Goal: Task Accomplishment & Management: Manage account settings

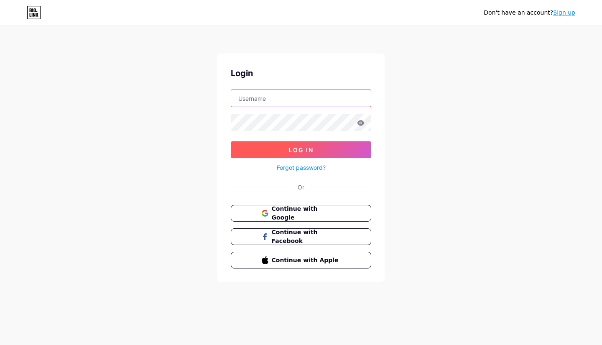
type input "[PERSON_NAME][EMAIL_ADDRESS][DOMAIN_NAME]"
click at [307, 151] on span "Log In" at bounding box center [301, 149] width 25 height 7
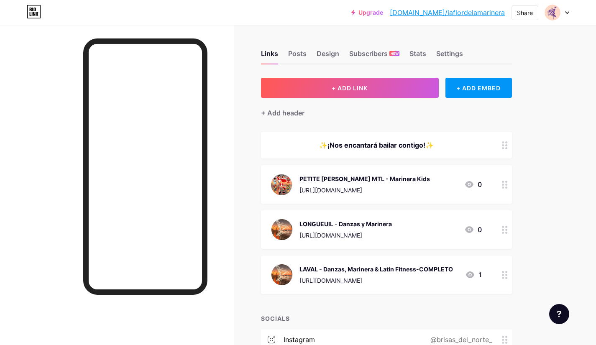
click at [270, 196] on div "PETITE [PERSON_NAME] MTL - Marinera Kids [URL][DOMAIN_NAME] 0" at bounding box center [386, 184] width 251 height 38
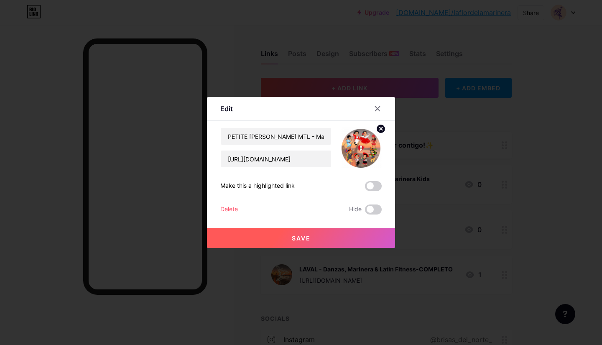
click at [383, 110] on div at bounding box center [382, 108] width 25 height 15
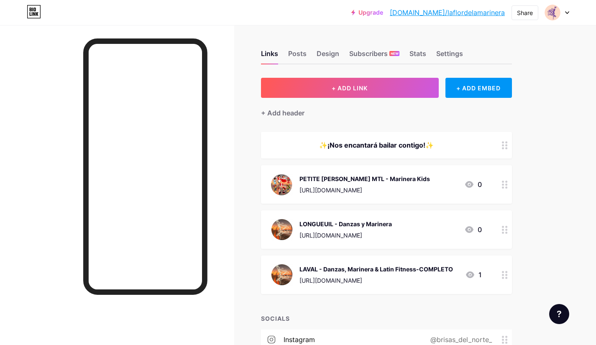
click at [379, 182] on div "PETITE [PERSON_NAME] MTL - Marinera Kids" at bounding box center [364, 178] width 130 height 9
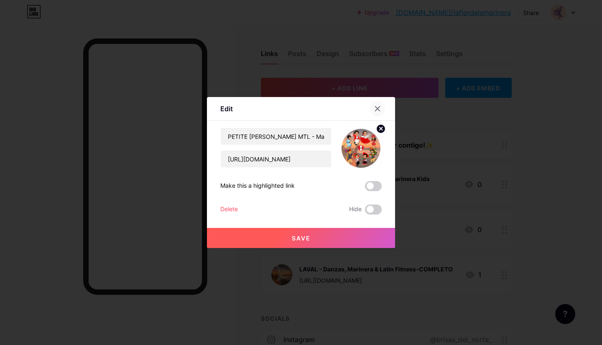
click at [377, 112] on div at bounding box center [377, 108] width 15 height 15
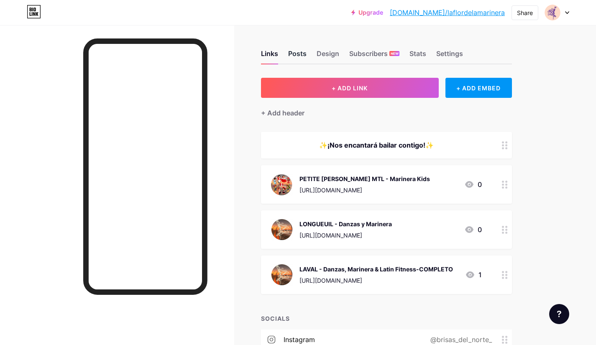
click at [293, 52] on div "Posts" at bounding box center [297, 55] width 18 height 15
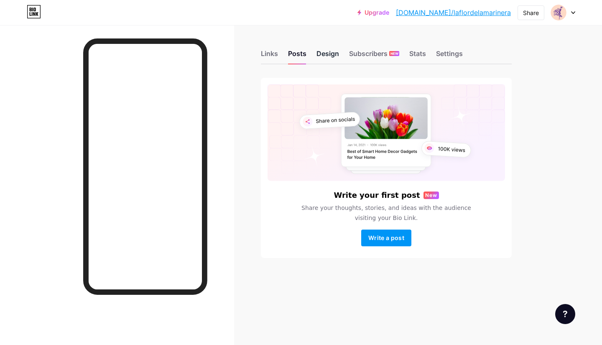
click at [325, 56] on div "Design" at bounding box center [327, 55] width 23 height 15
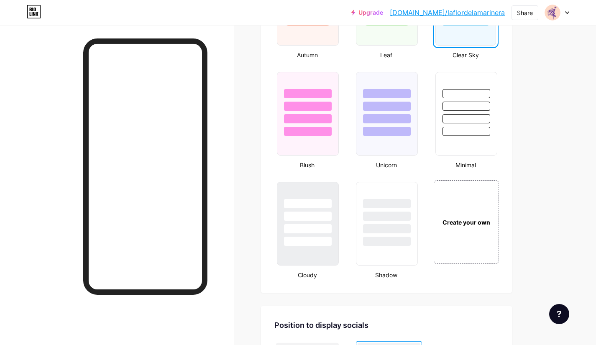
scroll to position [823, 0]
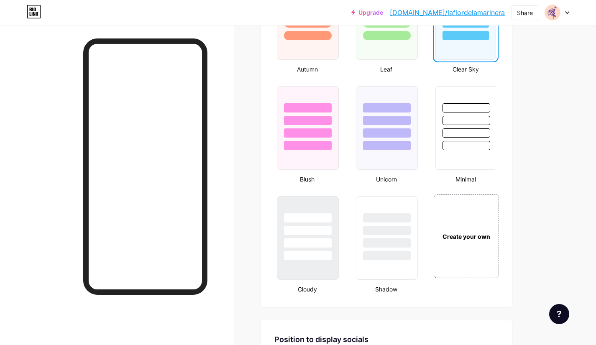
click at [465, 14] on link "[DOMAIN_NAME]/laflordelamarinera" at bounding box center [447, 13] width 115 height 10
click at [469, 239] on div "Create your own" at bounding box center [465, 236] width 63 height 9
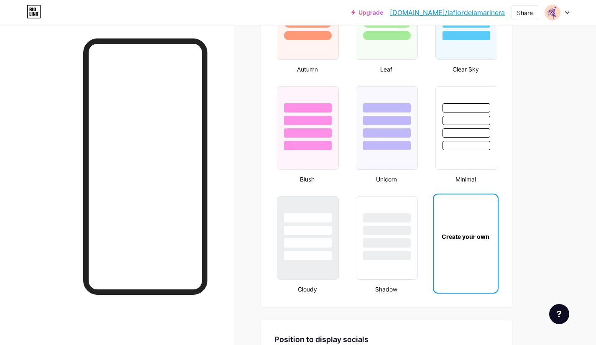
click at [469, 239] on div "Create your own" at bounding box center [465, 236] width 61 height 9
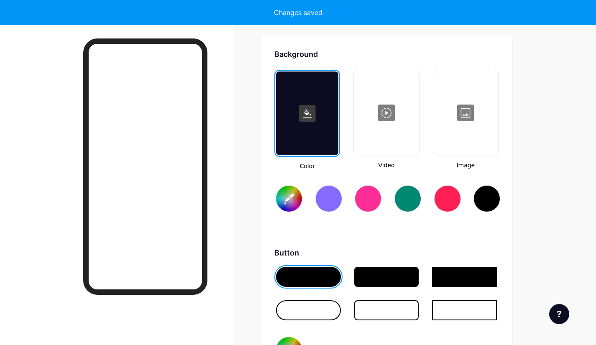
scroll to position [1110, 0]
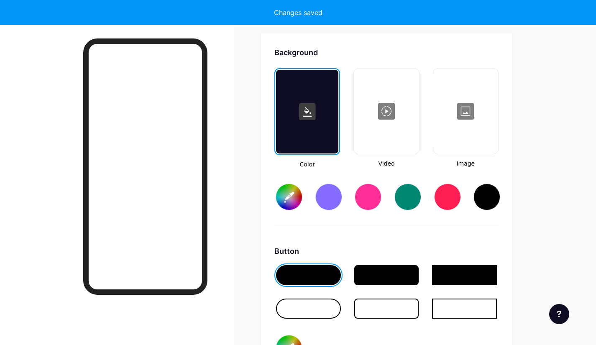
type input "#ffffff"
type input "#000000"
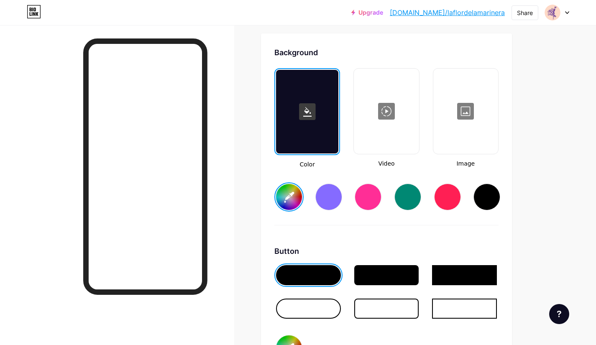
click at [308, 110] on icon at bounding box center [307, 112] width 8 height 10
click at [308, 117] on rect at bounding box center [307, 111] width 17 height 17
click at [303, 116] on icon at bounding box center [307, 112] width 8 height 10
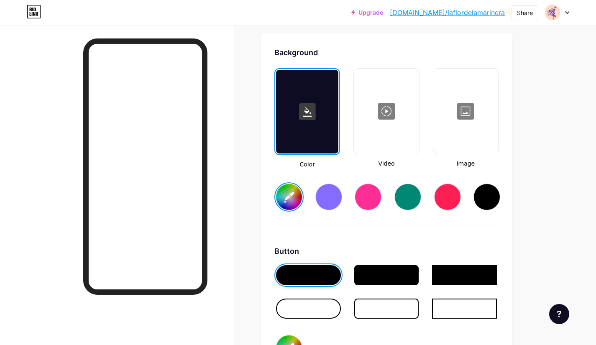
click at [286, 195] on input "#ffffff" at bounding box center [289, 197] width 26 height 26
click at [289, 194] on input "#ffffff" at bounding box center [289, 197] width 26 height 26
click at [308, 113] on rect at bounding box center [307, 111] width 17 height 17
click at [293, 201] on input "#000023" at bounding box center [289, 197] width 26 height 26
click at [411, 248] on div "Button" at bounding box center [386, 250] width 224 height 11
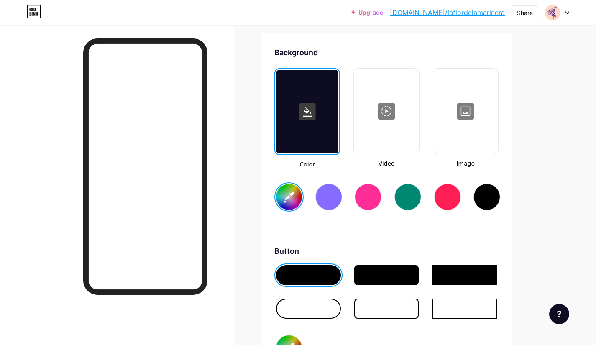
click at [291, 340] on input "#000000" at bounding box center [289, 348] width 26 height 26
type input "#0236a9"
type input "#00000d"
type input "#0236a9"
type input "#0000db"
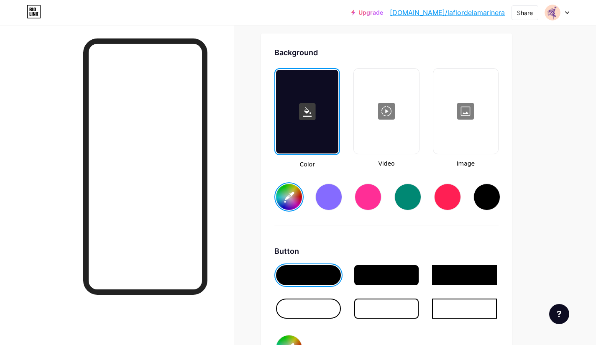
type input "#0236a9"
type input "#000db4"
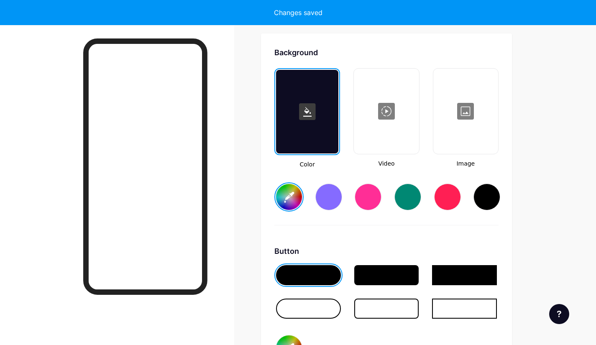
type input "#0236a9"
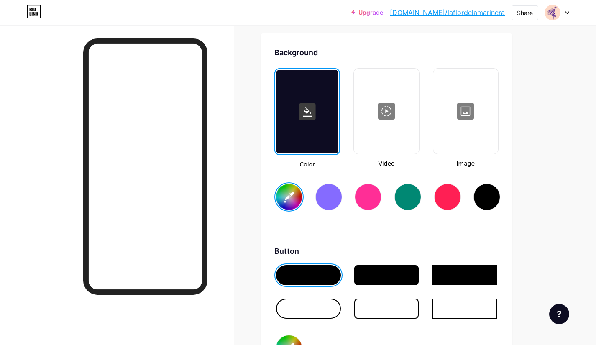
type input "#000db4"
click at [289, 339] on input "#000db4" at bounding box center [289, 348] width 26 height 26
type input "#0236a9"
type input "#00db4b"
type input "#0236a9"
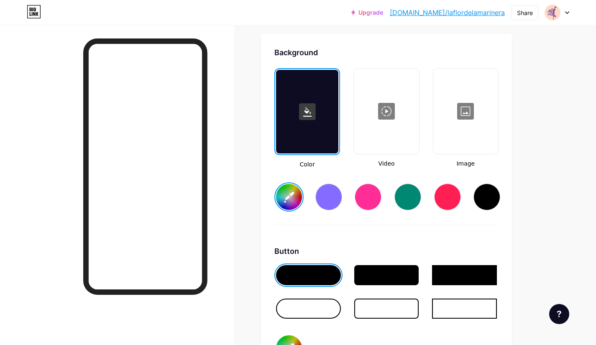
type input "#0db4b2"
type input "#0236a9"
type input "#db4b24"
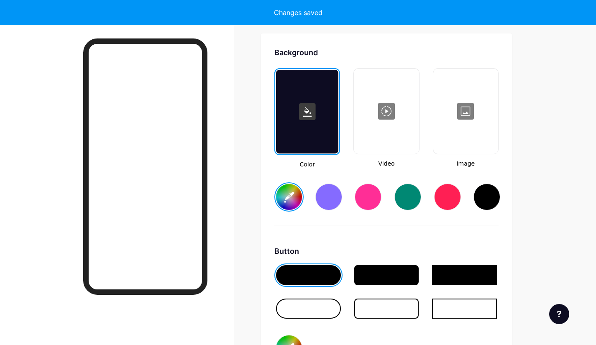
type input "#0236a9"
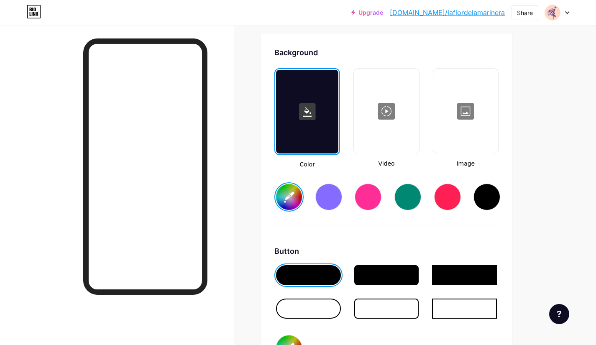
type input "#db4b24"
click at [414, 244] on div "Background Color Video Image #0236a9 Button #db4b24 Font Inter Poppins EB Garam…" at bounding box center [386, 294] width 224 height 495
click at [291, 339] on input "#db4b24" at bounding box center [289, 348] width 26 height 26
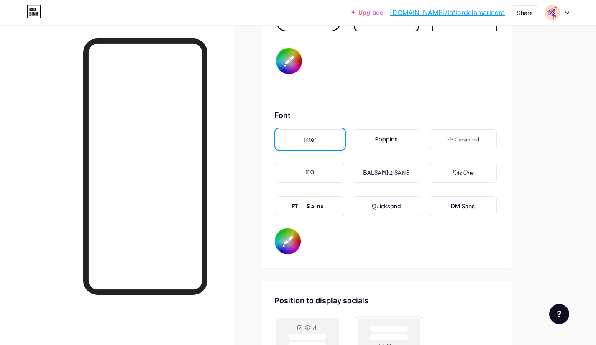
scroll to position [1398, 0]
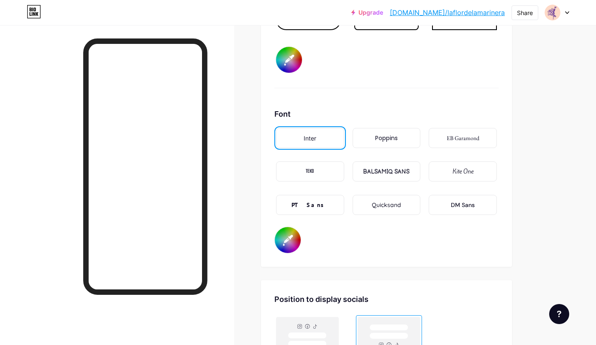
click at [288, 236] on input "#000000" at bounding box center [288, 240] width 26 height 26
type input "#0236a9"
type input "#00000f"
type input "#0236a9"
type input "#0000ff"
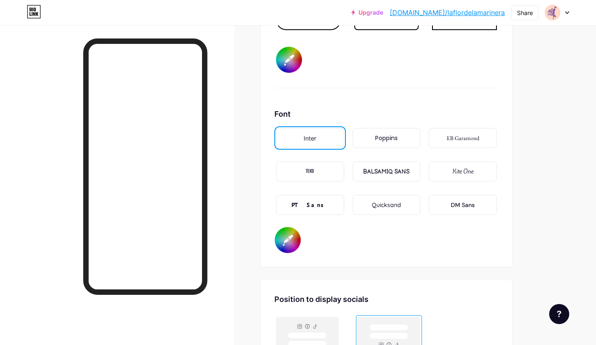
type input "#0236a9"
type input "#000fff"
type input "#0236a9"
type input "#00fff7"
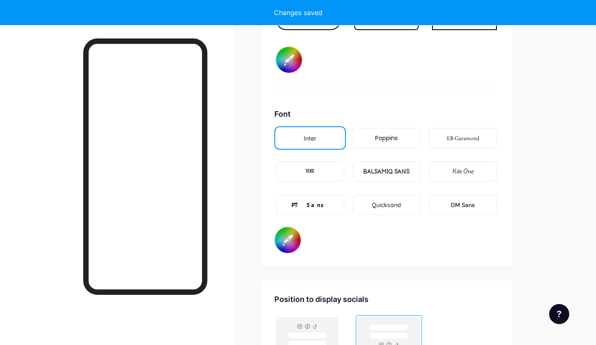
type input "#0236a9"
type input "#0fff7e"
type input "#0236a9"
type input "#fff7ef"
type input "#0236a9"
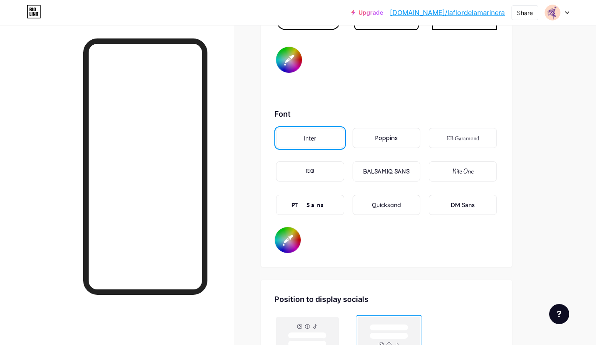
type input "#fff7ef"
click at [361, 242] on div "Font Inter Poppins EB Garamond TEKO BALSAMIQ SANS Kite One PT Sans Quicksand DM…" at bounding box center [386, 180] width 224 height 145
click at [288, 240] on input "#fff7ef" at bounding box center [288, 240] width 26 height 26
click at [397, 87] on div "Button #db4b24" at bounding box center [386, 22] width 224 height 131
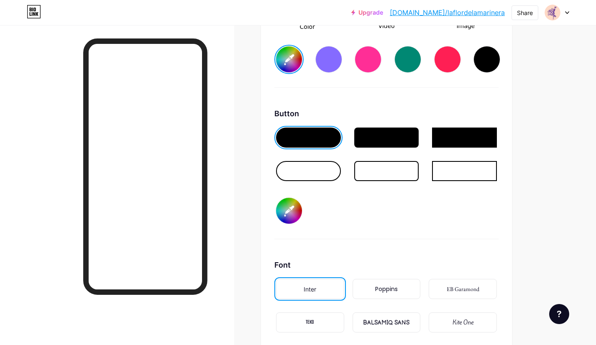
scroll to position [1246, 0]
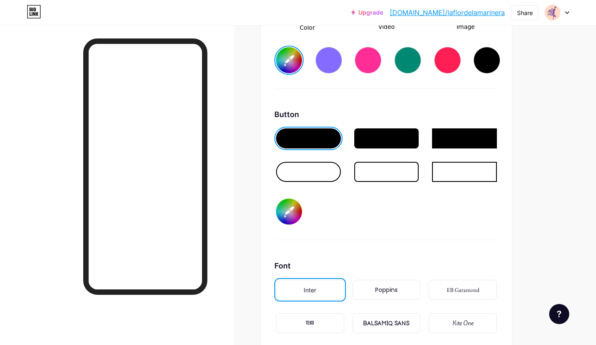
click at [277, 62] on input "#0236a9" at bounding box center [289, 60] width 26 height 26
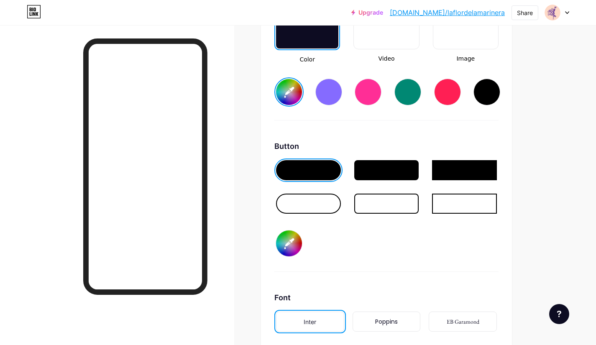
scroll to position [1214, 0]
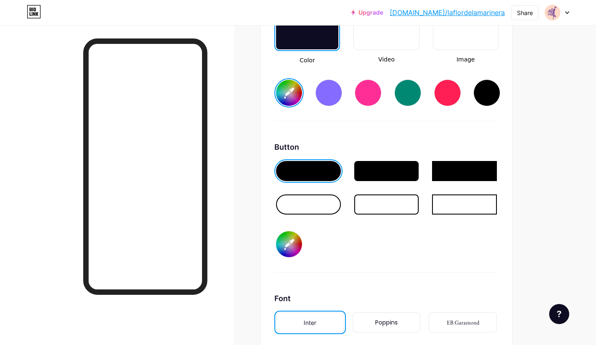
click at [289, 244] on input "#db4b24" at bounding box center [289, 244] width 26 height 26
type input "#0236a9"
type input "#f7643b"
type input "#0236a9"
type input "#f37e5e"
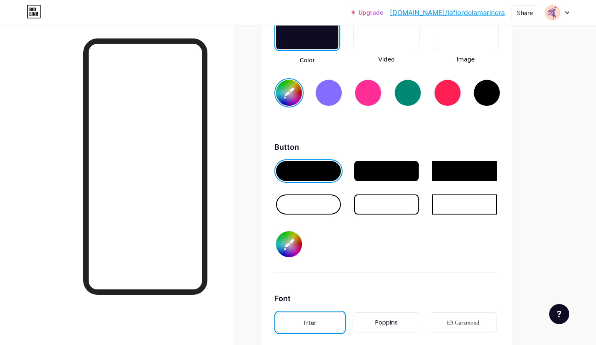
click at [308, 124] on div "Background Color Video Image #0236a9 Button #f37e5e Font Inter Poppins EB Garam…" at bounding box center [386, 190] width 224 height 495
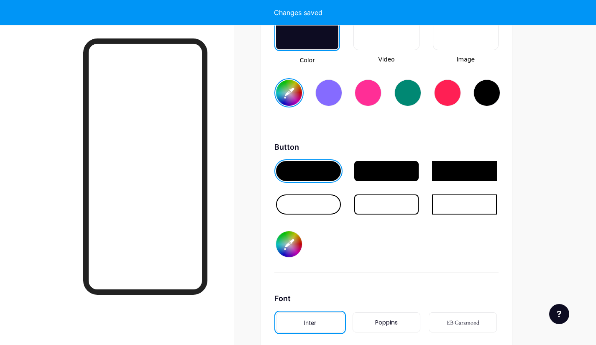
click at [280, 237] on input "#f37e5e" at bounding box center [289, 244] width 26 height 26
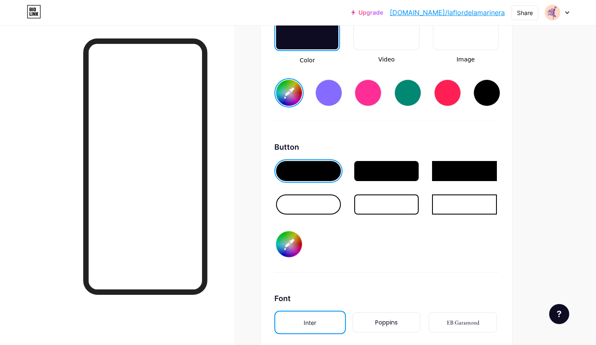
type input "#0236a9"
type input "#e17456"
type input "#0236a9"
type input "#e1785b"
type input "#0236a9"
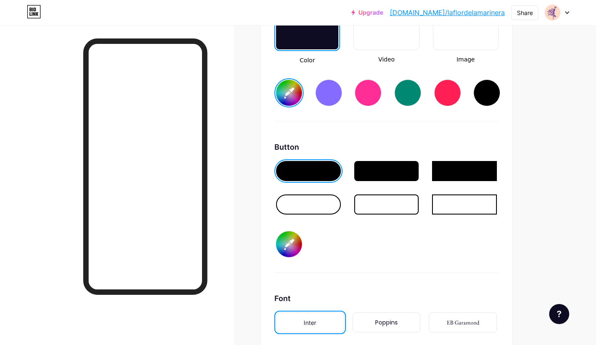
type input "#e27c60"
type input "#0236a9"
type input "#e17c60"
type input "#0236a9"
type input "#e28065"
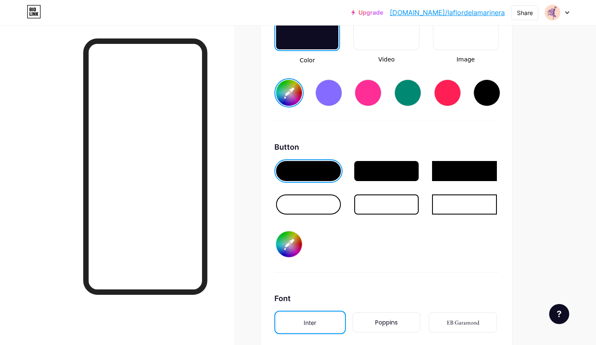
type input "#0236a9"
type input "#e18066"
type input "#0236a9"
type input "#e28369"
type input "#0236a9"
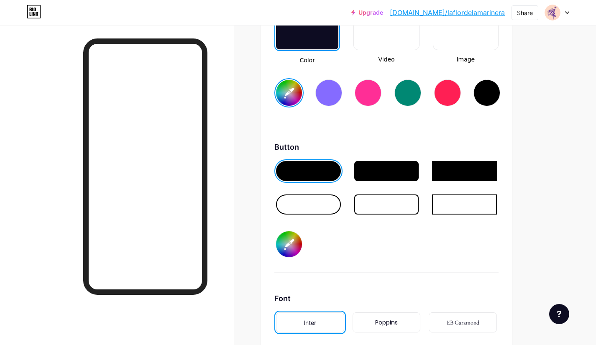
type input "#e2846a"
type input "#0236a9"
type input "#e2886f"
type input "#0236a9"
type input "#e48a72"
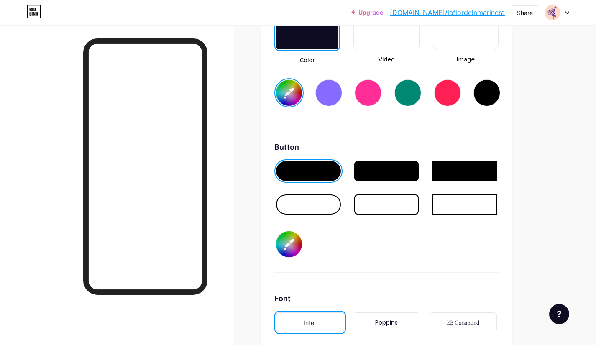
type input "#0236a9"
type input "#e48e77"
type input "#0236a9"
type input "#e6917a"
type input "#0236a9"
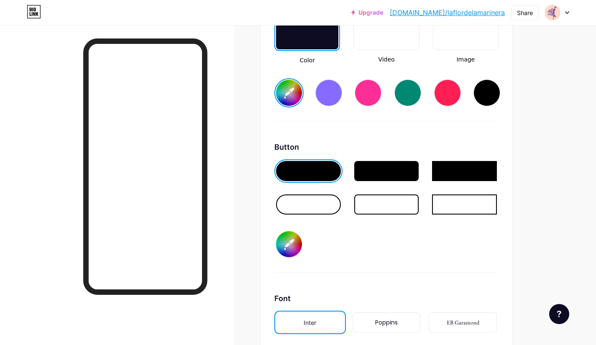
type input "#e8947d"
type input "#0236a9"
type input "#e89882"
type input "#0236a9"
type input "#ea9b85"
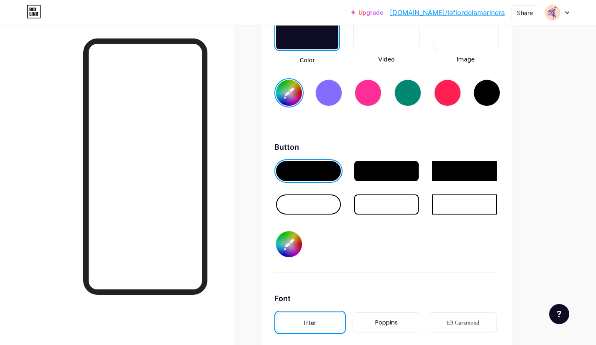
type input "#0236a9"
type input "#ea9b86"
type input "#0236a9"
type input "#ec9e88"
type input "#0236a9"
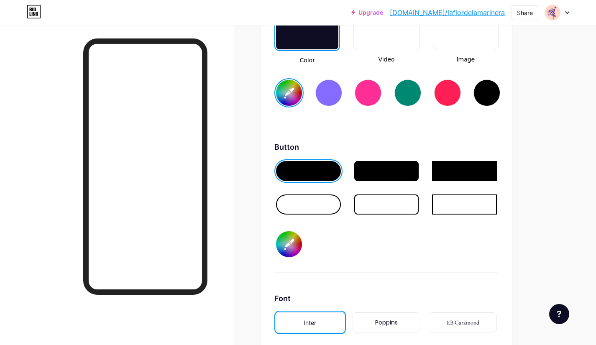
type input "#ec9e89"
type input "#0236a9"
type input "#eea18b"
type input "#0236a9"
type input "#f0a08a"
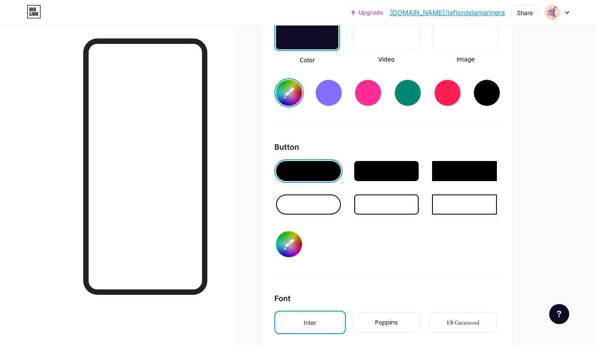
type input "#0236a9"
type input "#f3a28c"
type input "#0236a9"
type input "#f5a58e"
type input "#0236a9"
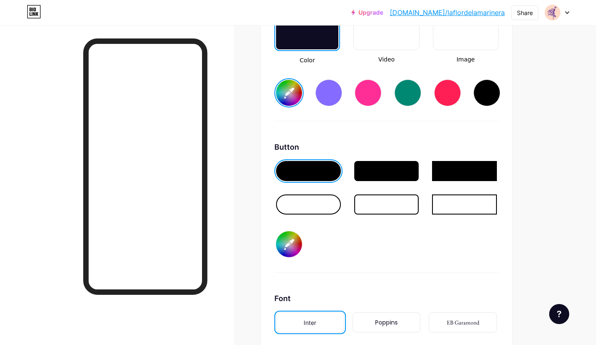
type input "#f3a28c"
type input "#0236a9"
type input "#f2a28c"
type input "#0236a9"
type input "#f09f89"
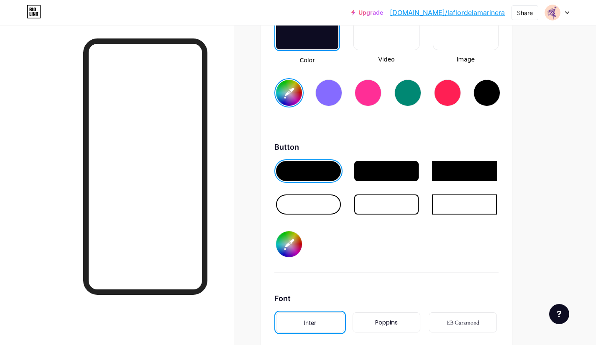
type input "#0236a9"
type input "#ed9d87"
type input "#0236a9"
type input "#ec9a83"
type input "#0236a9"
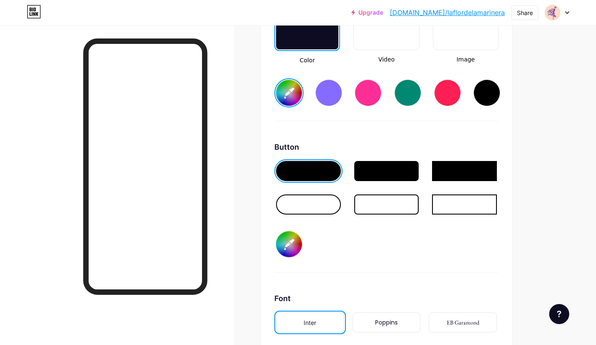
type input "#ee9981"
type input "#0236a9"
type input "#ec9a83"
type input "#0236a9"
type input "#ec967e"
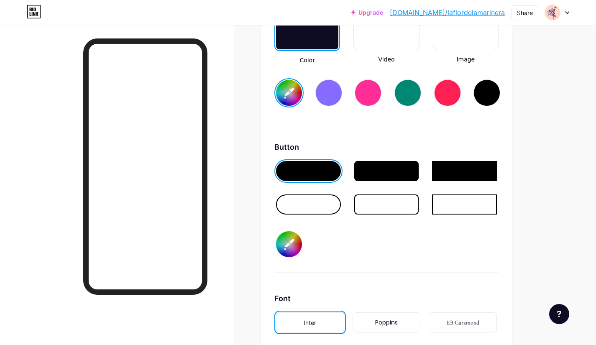
type input "#0236a9"
type input "#ea9780"
type input "#0236a9"
type input "#e8947d"
type input "#0236a9"
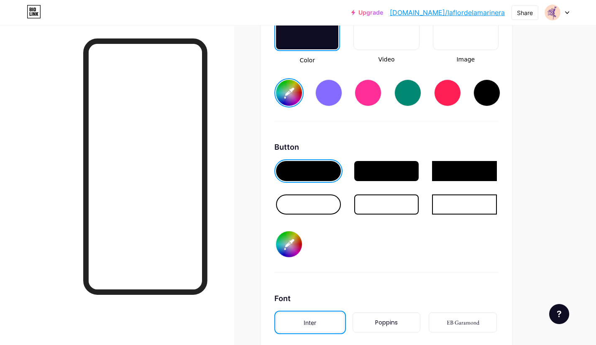
type input "#e6917a"
type input "#0236a9"
type input "#e58e76"
type input "#0236a9"
type input "#e48e77"
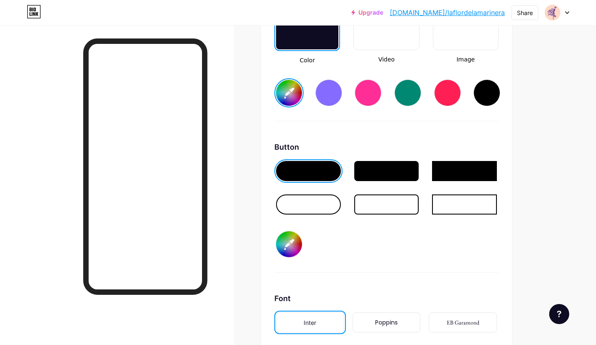
type input "#0236a9"
type input "#e18c75"
type input "#0236a9"
type input "#e28c74"
type input "#0236a9"
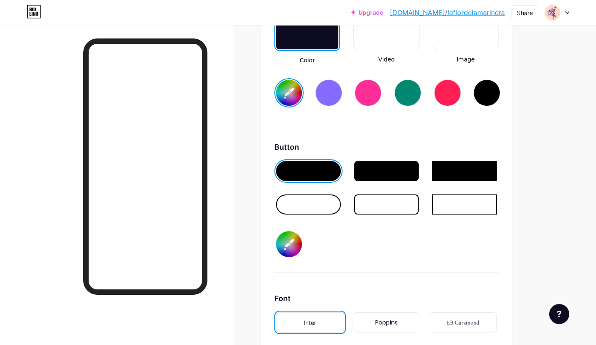
type input "#e28b73"
type input "#0236a9"
type input "#e18870"
type input "#0236a9"
type input "#df856d"
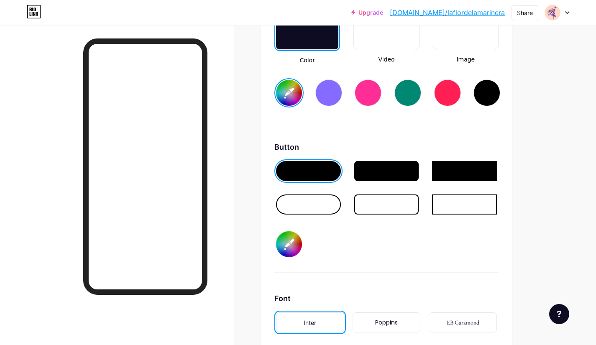
type input "#0236a9"
type input "#dd866e"
type input "#0236a9"
type input "#db836b"
type input "#0236a9"
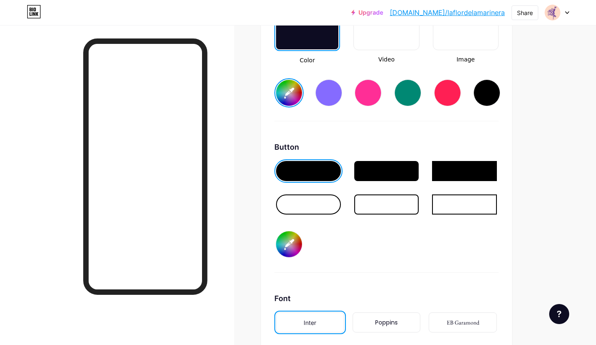
type input "#d98168"
type input "#0236a9"
type input "#d87d64"
type input "#0236a9"
type input "#d77e65"
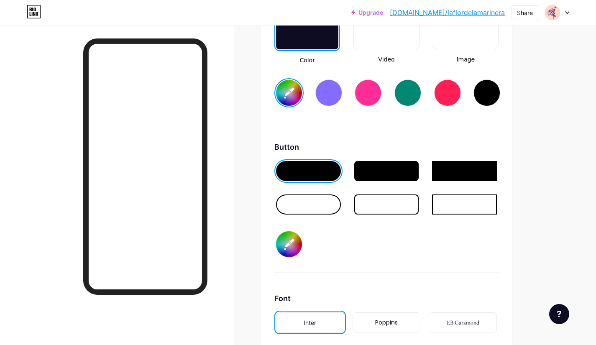
type input "#0236a9"
type input "#d67a61"
type input "#0236a9"
type input "#d77a60"
type input "#0236a9"
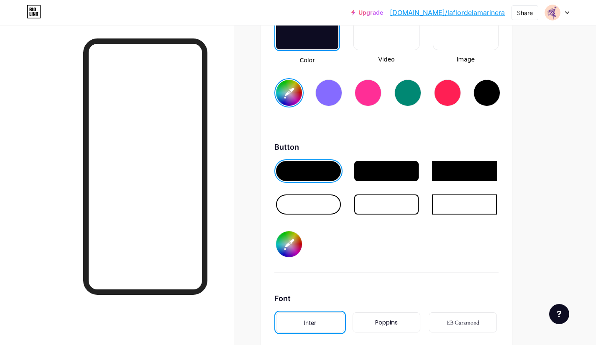
type input "#d6765c"
type input "#0236a9"
type input "#d7765b"
type input "#0236a9"
type input "#d57358"
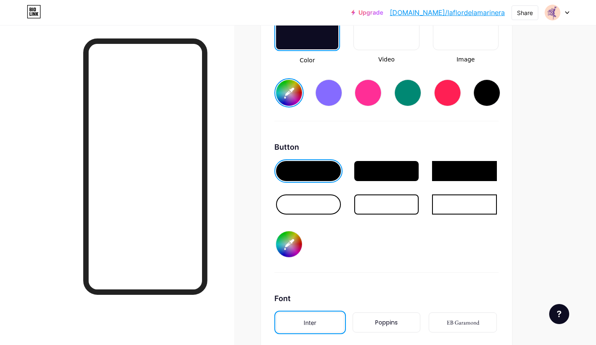
type input "#0236a9"
type input "#d7765b"
type input "#0236a9"
type input "#d67257"
type input "#0236a9"
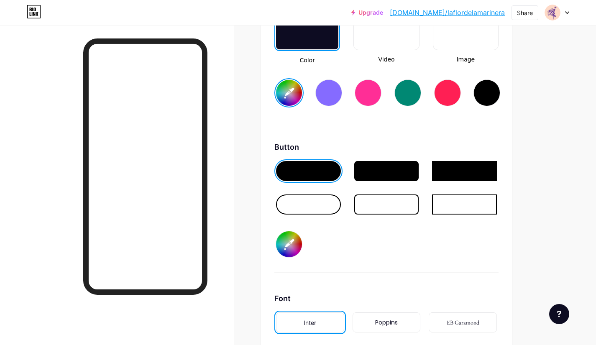
type input "#d77256"
type input "#0236a9"
type input "#d66e51"
type input "#0236a9"
type input "#d76e50"
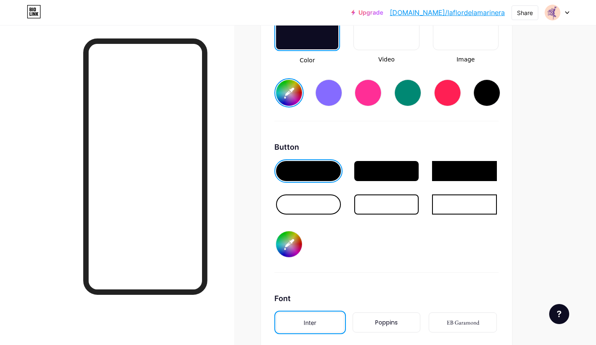
type input "#0236a9"
type input "#d66a4c"
type input "#0236a9"
type input "#d86a4b"
type input "#0236a9"
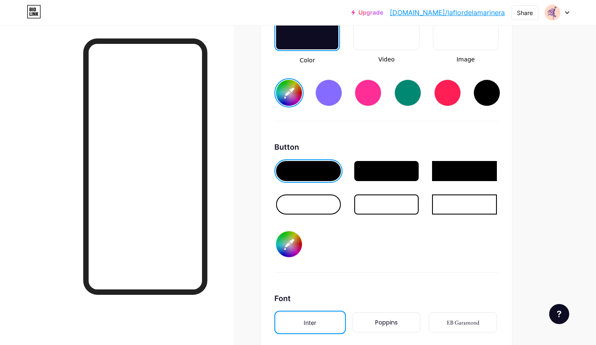
type input "#d56748"
type input "#0236a9"
type input "#d76647"
type input "#0236a9"
type input "#da6849"
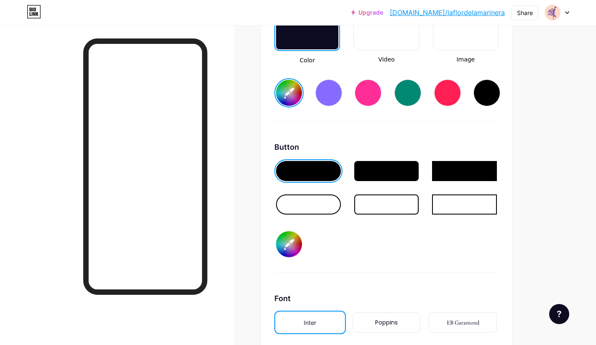
type input "#0236a9"
type input "#db6848"
type input "#0236a9"
type input "#dd6b4b"
type input "#0236a9"
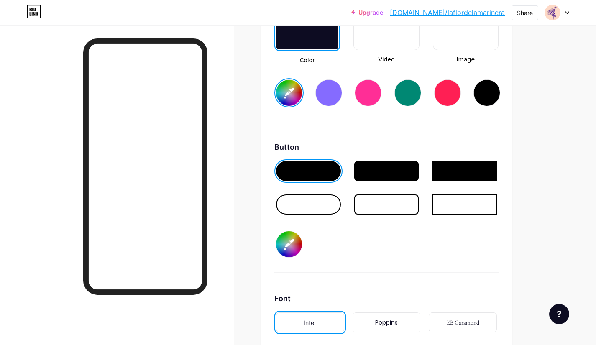
type input "#de6a4a"
type input "#0236a9"
type input "#e16c4c"
type input "#0236a9"
type input "#e46e4e"
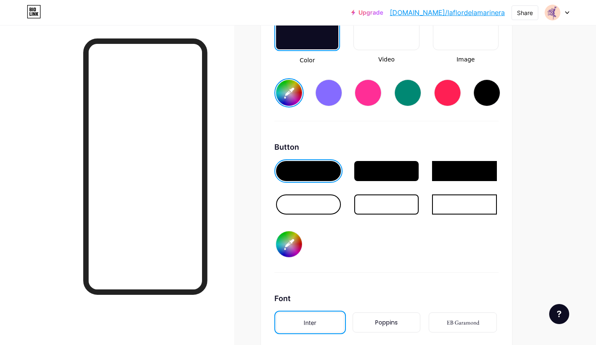
type input "#0236a9"
type input "#e4824e"
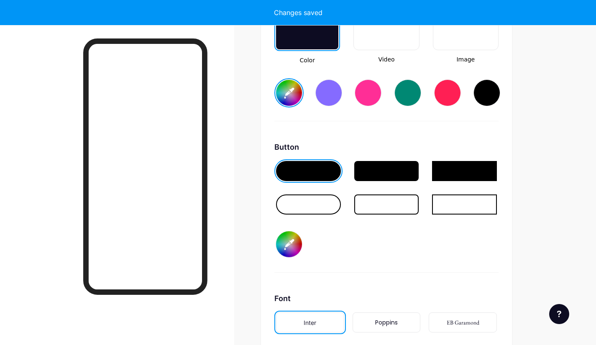
type input "#0236a9"
type input "#fd610d"
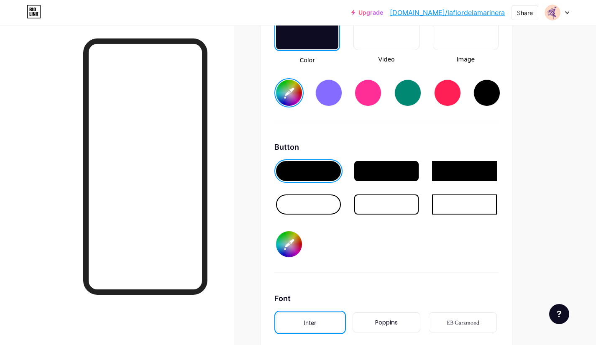
type input "#0236a9"
type input "#00000d"
type input "#0236a9"
type input "#0000db"
type input "#0236a9"
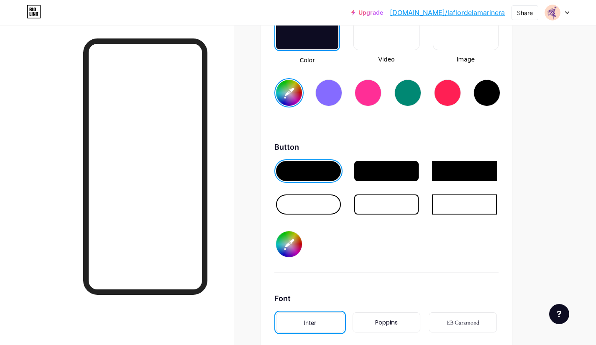
type input "#000db4"
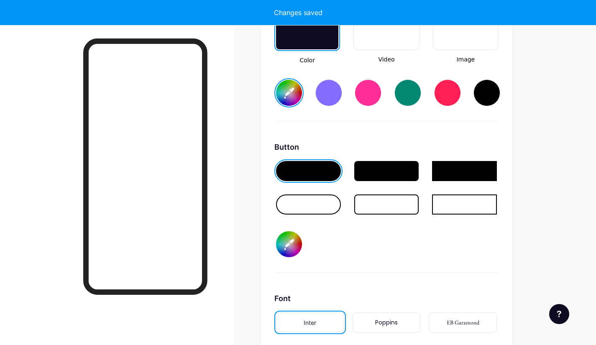
type input "#0236a9"
type input "#00db4b"
type input "#0236a9"
type input "#0db4b2"
type input "#0236a9"
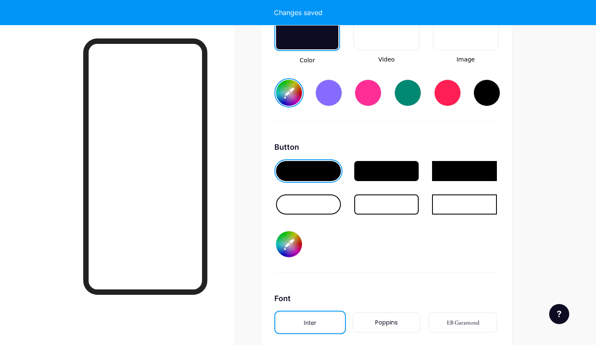
type input "#db4b24"
type input "#0236a9"
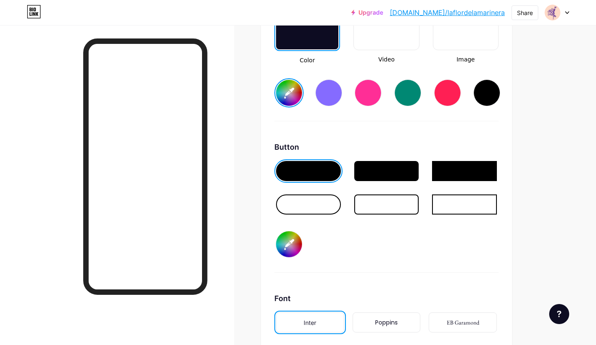
type input "#db4b24"
click at [397, 244] on div "Button #db4b24" at bounding box center [386, 206] width 224 height 131
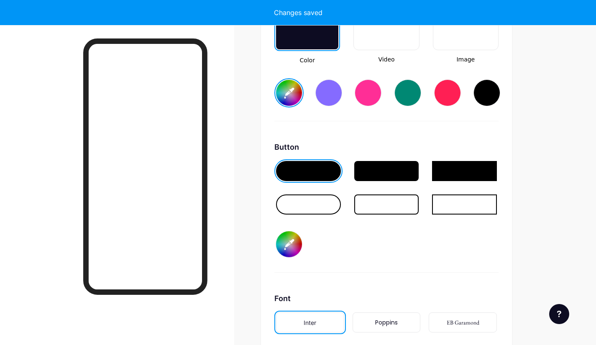
type input "#0236a9"
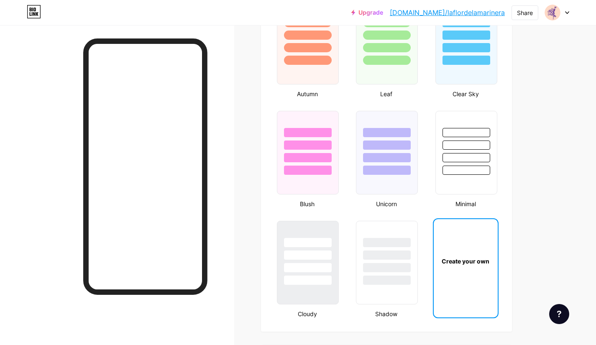
scroll to position [736, 0]
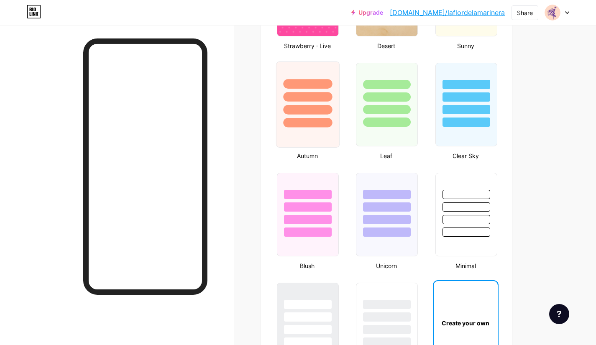
click at [326, 111] on div at bounding box center [307, 110] width 49 height 10
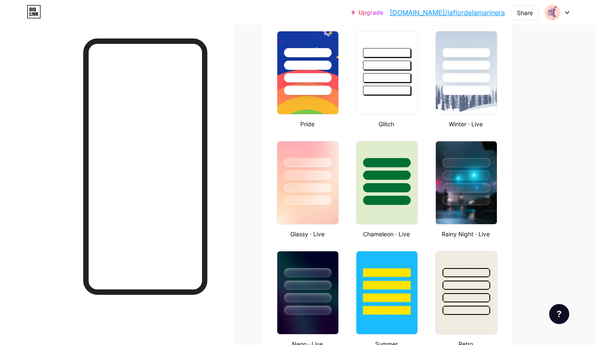
scroll to position [331, 0]
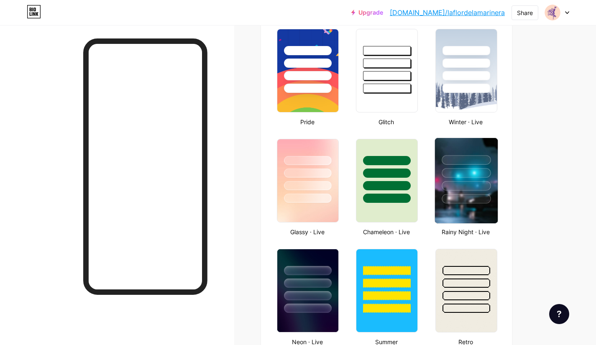
click at [459, 183] on div at bounding box center [465, 186] width 49 height 10
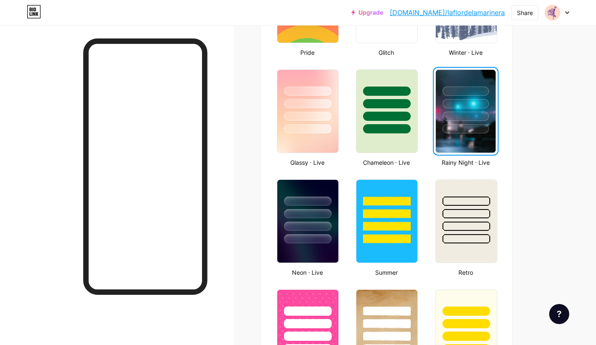
scroll to position [400, 0]
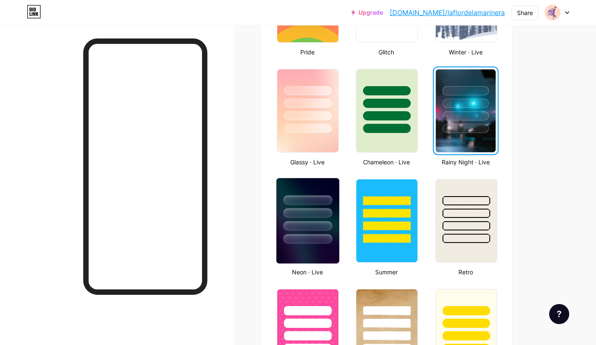
click at [304, 224] on div at bounding box center [307, 226] width 49 height 10
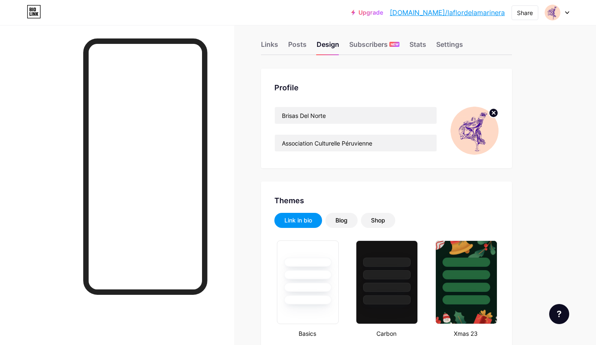
scroll to position [6, 0]
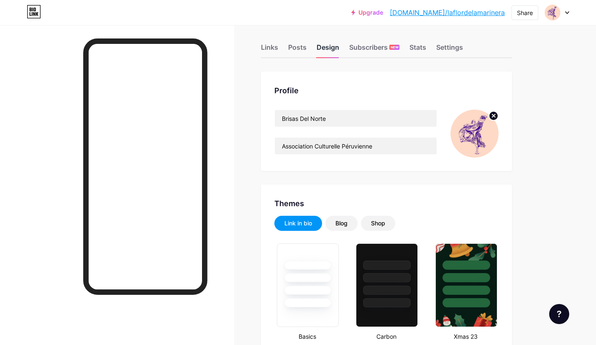
click at [329, 43] on div "Design" at bounding box center [327, 49] width 23 height 15
click at [272, 45] on div "Links" at bounding box center [269, 49] width 17 height 15
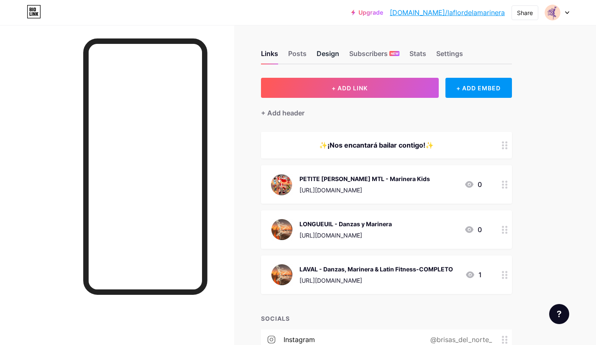
click at [327, 51] on div "Design" at bounding box center [327, 55] width 23 height 15
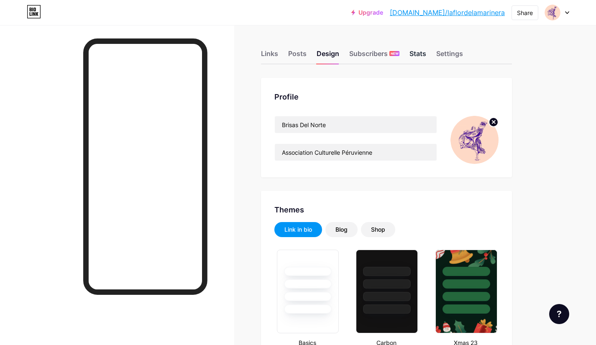
click at [416, 53] on div "Stats" at bounding box center [417, 55] width 17 height 15
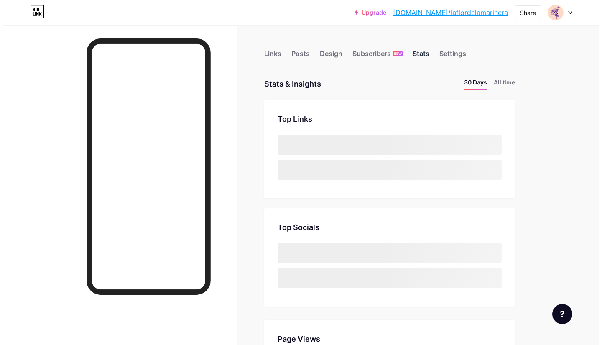
scroll to position [345, 596]
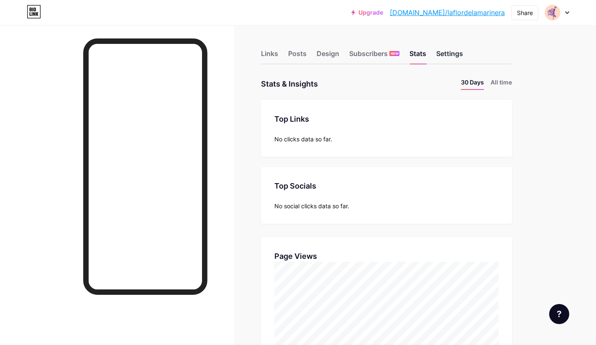
click at [445, 53] on div "Settings" at bounding box center [449, 55] width 27 height 15
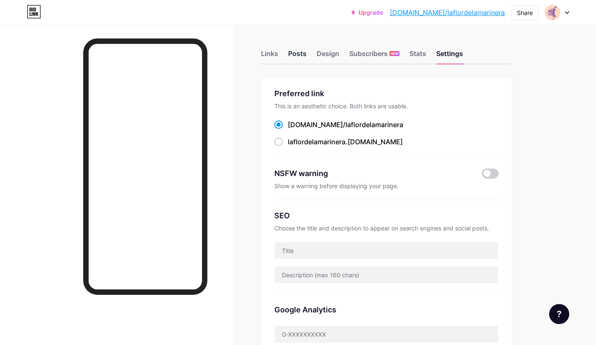
click at [298, 52] on div "Posts" at bounding box center [297, 55] width 18 height 15
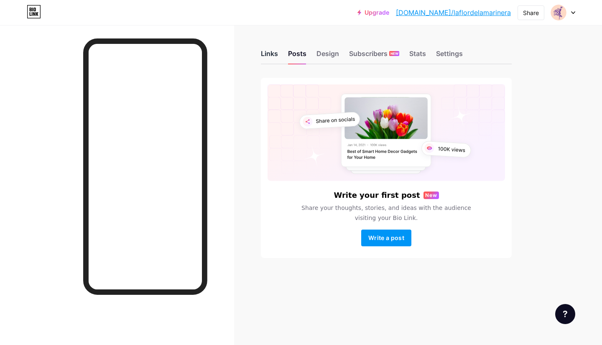
click at [270, 51] on div "Links" at bounding box center [269, 55] width 17 height 15
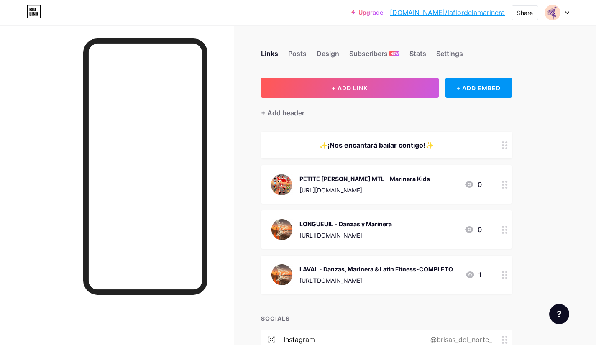
click at [355, 178] on div "PETITE [PERSON_NAME] MTL - Marinera Kids" at bounding box center [364, 178] width 130 height 9
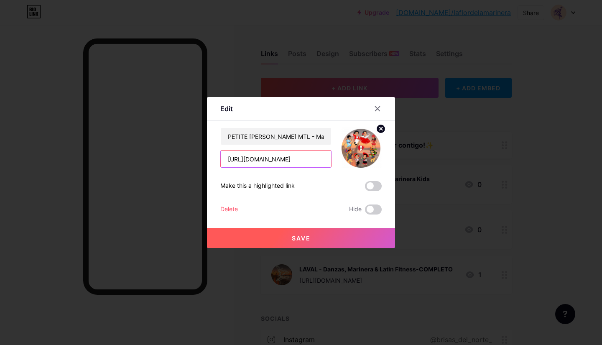
click at [263, 157] on input "[URL][DOMAIN_NAME]" at bounding box center [276, 158] width 110 height 17
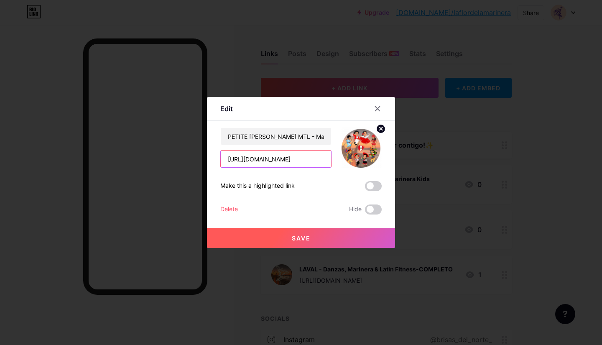
click at [263, 157] on input "[URL][DOMAIN_NAME]" at bounding box center [276, 158] width 110 height 17
click at [375, 112] on div at bounding box center [377, 108] width 15 height 15
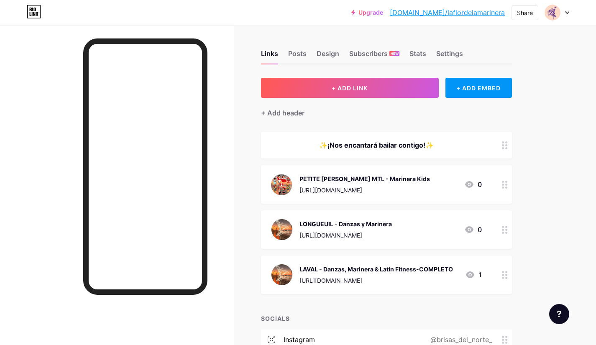
click at [370, 223] on div "LONGUEUIL - Danzas y Marinera" at bounding box center [345, 223] width 92 height 9
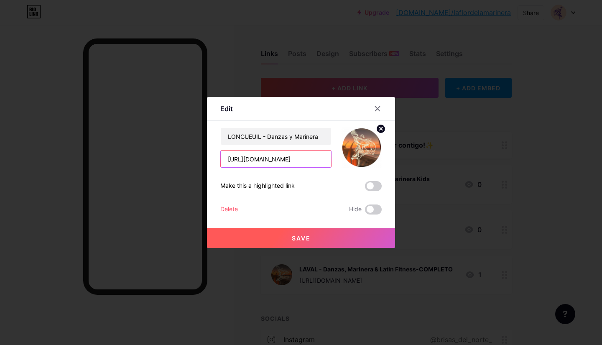
click at [263, 158] on input "[URL][DOMAIN_NAME]" at bounding box center [276, 158] width 110 height 17
click at [373, 112] on div at bounding box center [377, 108] width 15 height 15
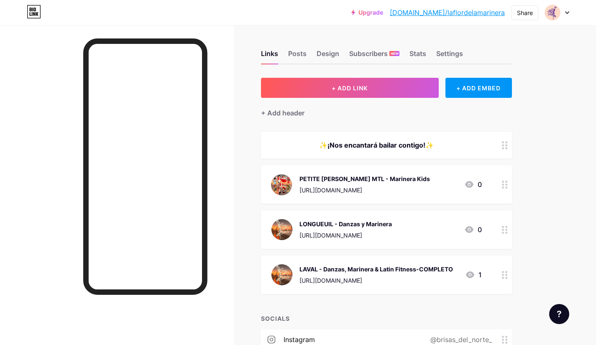
click at [352, 267] on div "LAVAL - Danzas, Marinera & Latin Fitness-COMPLETO" at bounding box center [375, 269] width 153 height 9
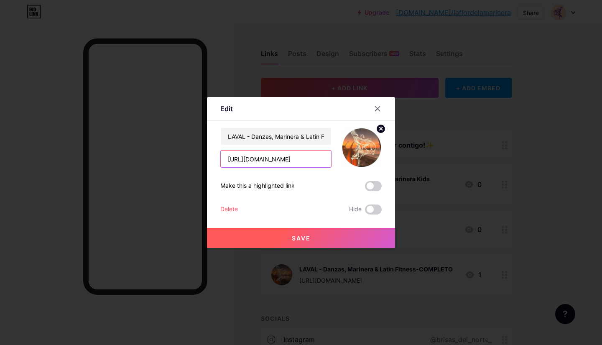
click at [270, 162] on input "[URL][DOMAIN_NAME]" at bounding box center [276, 158] width 110 height 17
